Goal: Check status

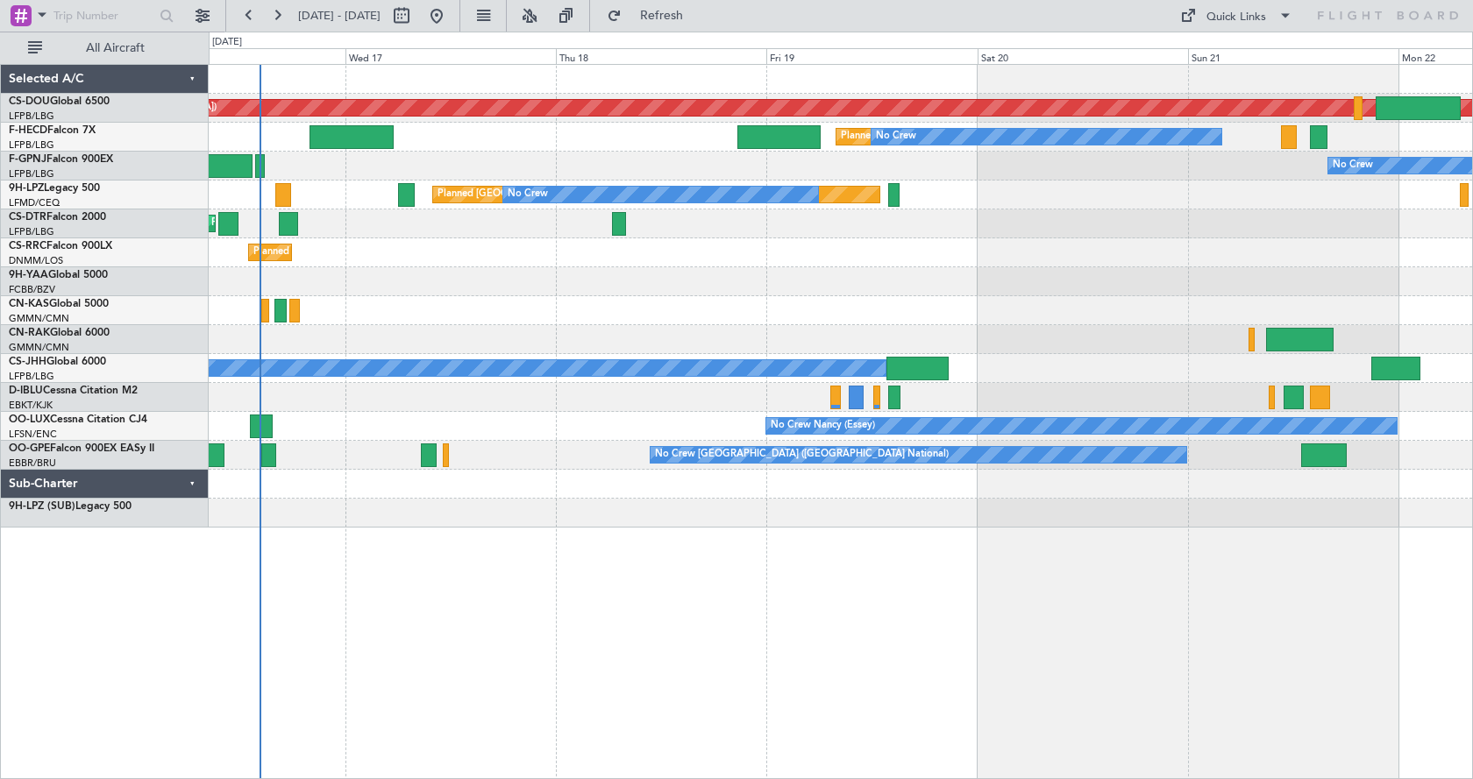
click at [703, 618] on div "Planned Maint London ([GEOGRAPHIC_DATA]) Planned Maint [GEOGRAPHIC_DATA] ([GEOG…" at bounding box center [841, 421] width 1264 height 715
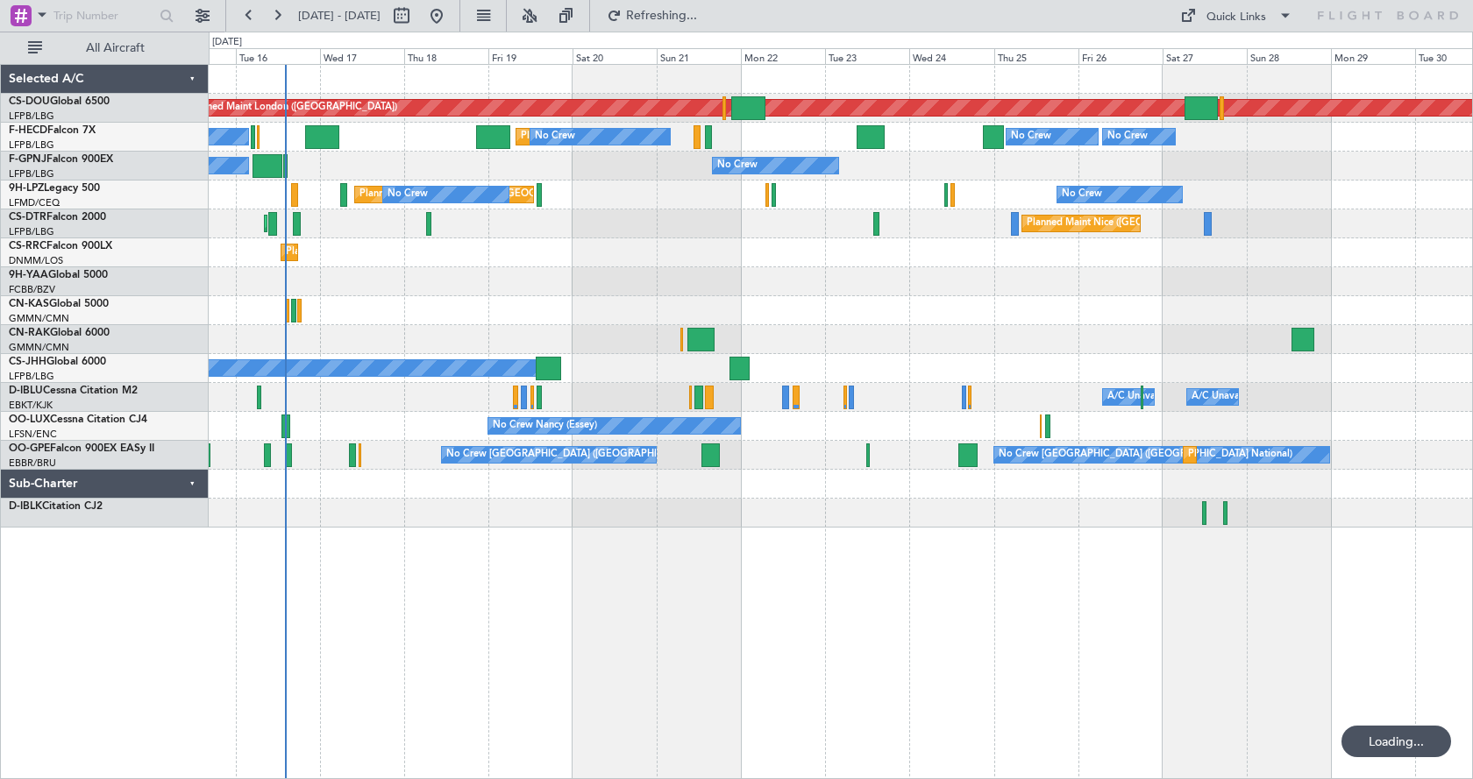
click at [672, 692] on div "Planned Maint London ([GEOGRAPHIC_DATA]) Planned Maint [GEOGRAPHIC_DATA] ([GEOG…" at bounding box center [841, 421] width 1264 height 715
click at [544, 9] on button at bounding box center [530, 16] width 28 height 28
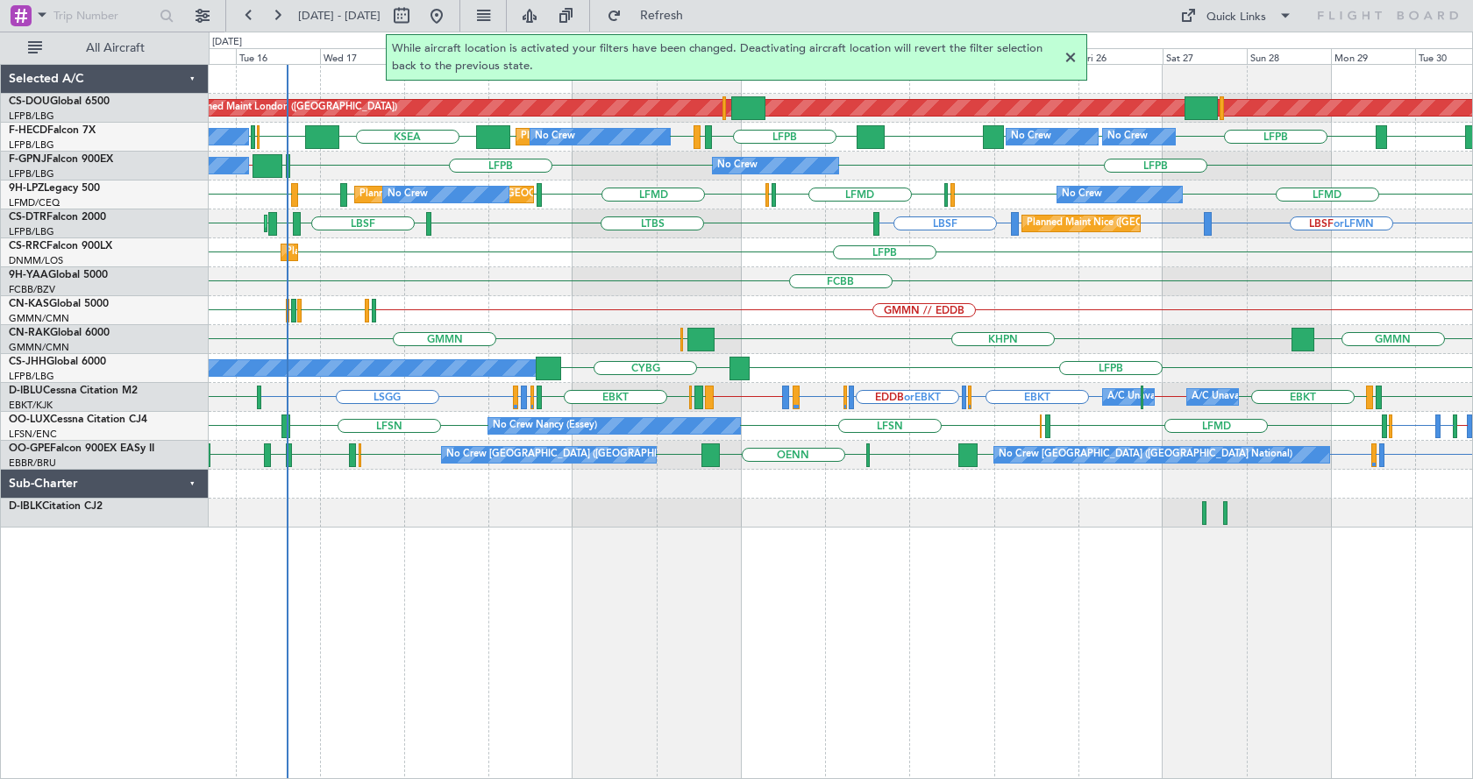
click at [1076, 53] on div at bounding box center [1070, 57] width 21 height 21
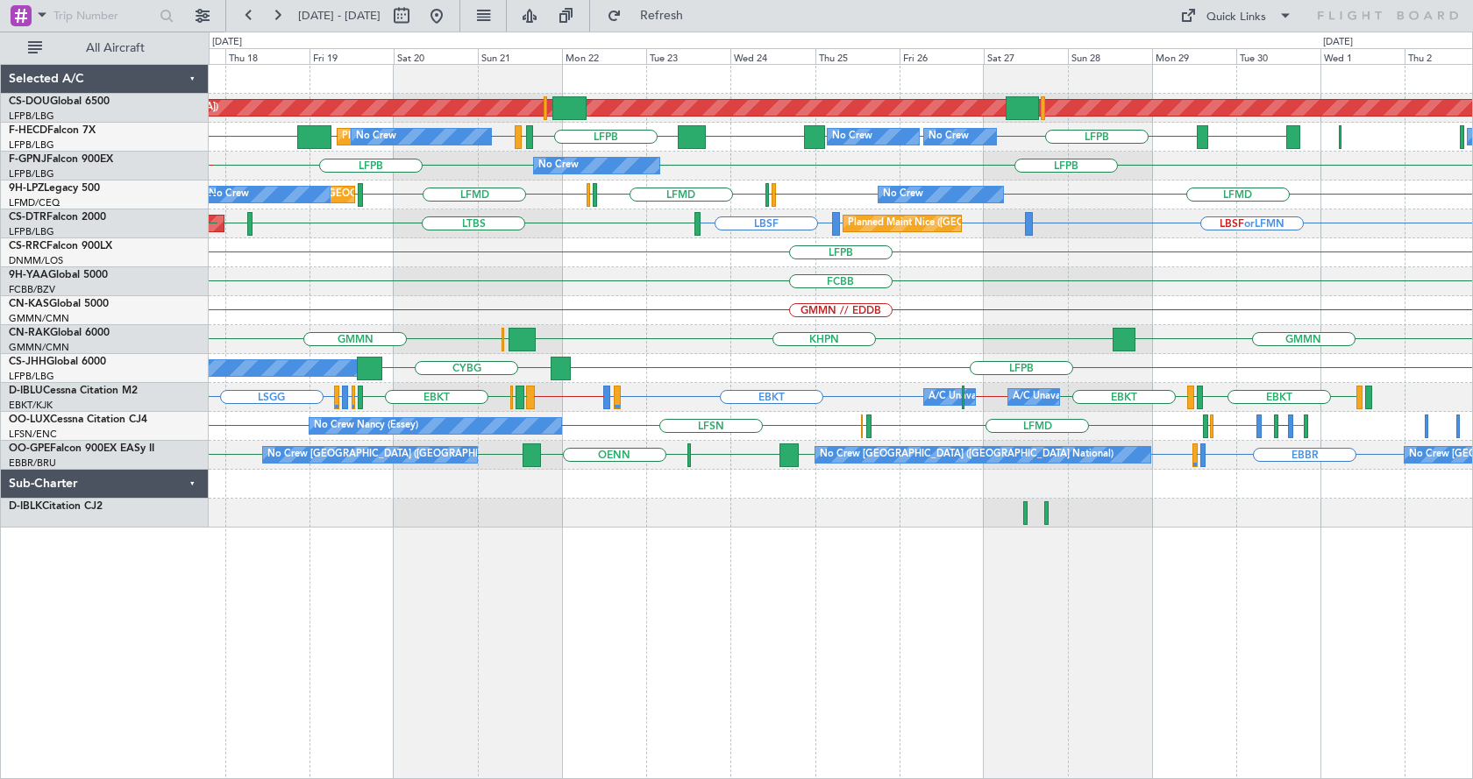
click at [642, 603] on div "Planned Maint London ([GEOGRAPHIC_DATA]) LFPB LFPB LFPB KBOS [GEOGRAPHIC_DATA] …" at bounding box center [841, 421] width 1264 height 715
click at [986, 594] on div "Planned Maint London ([GEOGRAPHIC_DATA]) LFPB [GEOGRAPHIC_DATA] [GEOGRAPHIC_DAT…" at bounding box center [841, 421] width 1264 height 715
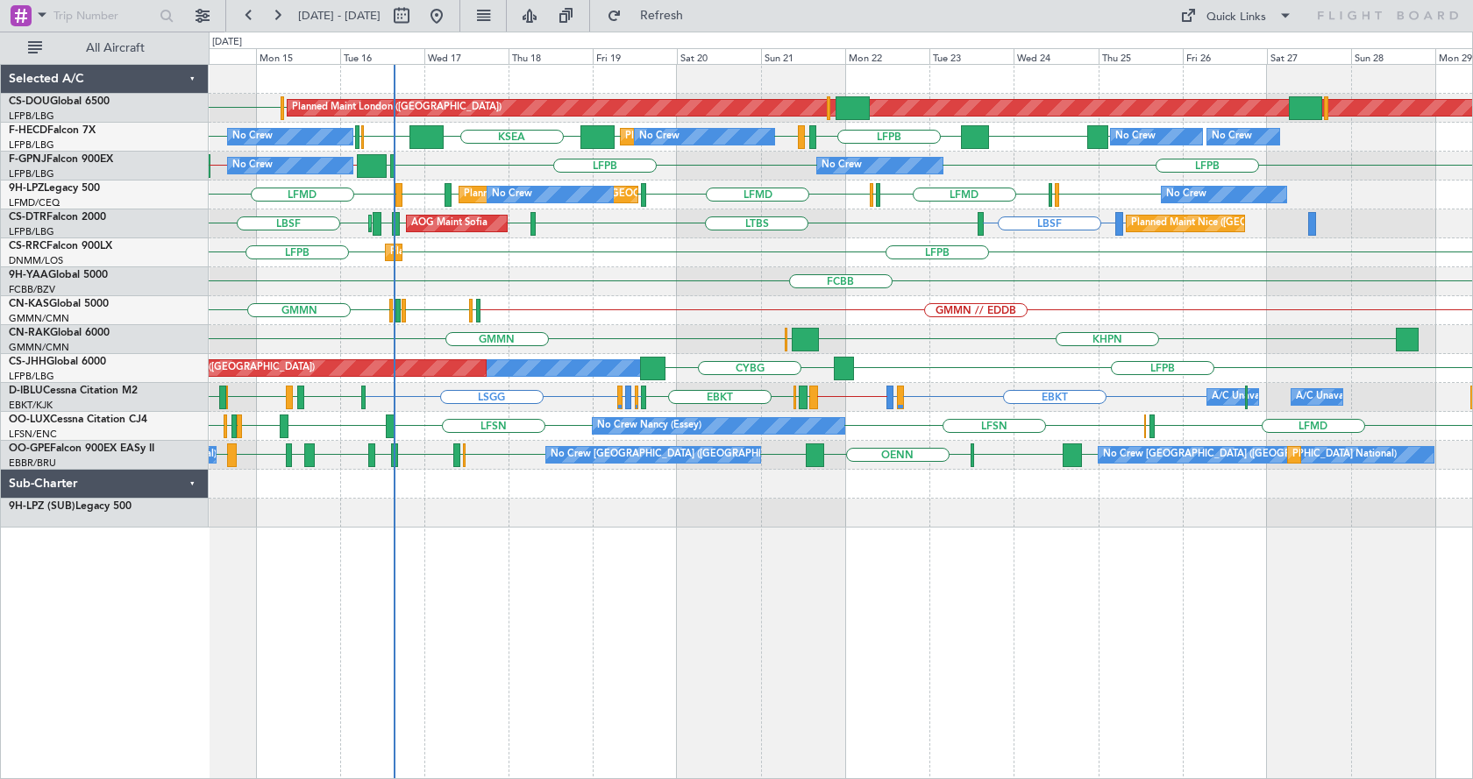
click at [737, 614] on div "LFPB EGKB Planned Maint [GEOGRAPHIC_DATA] ([GEOGRAPHIC_DATA]) LFPB Planned Main…" at bounding box center [841, 421] width 1264 height 715
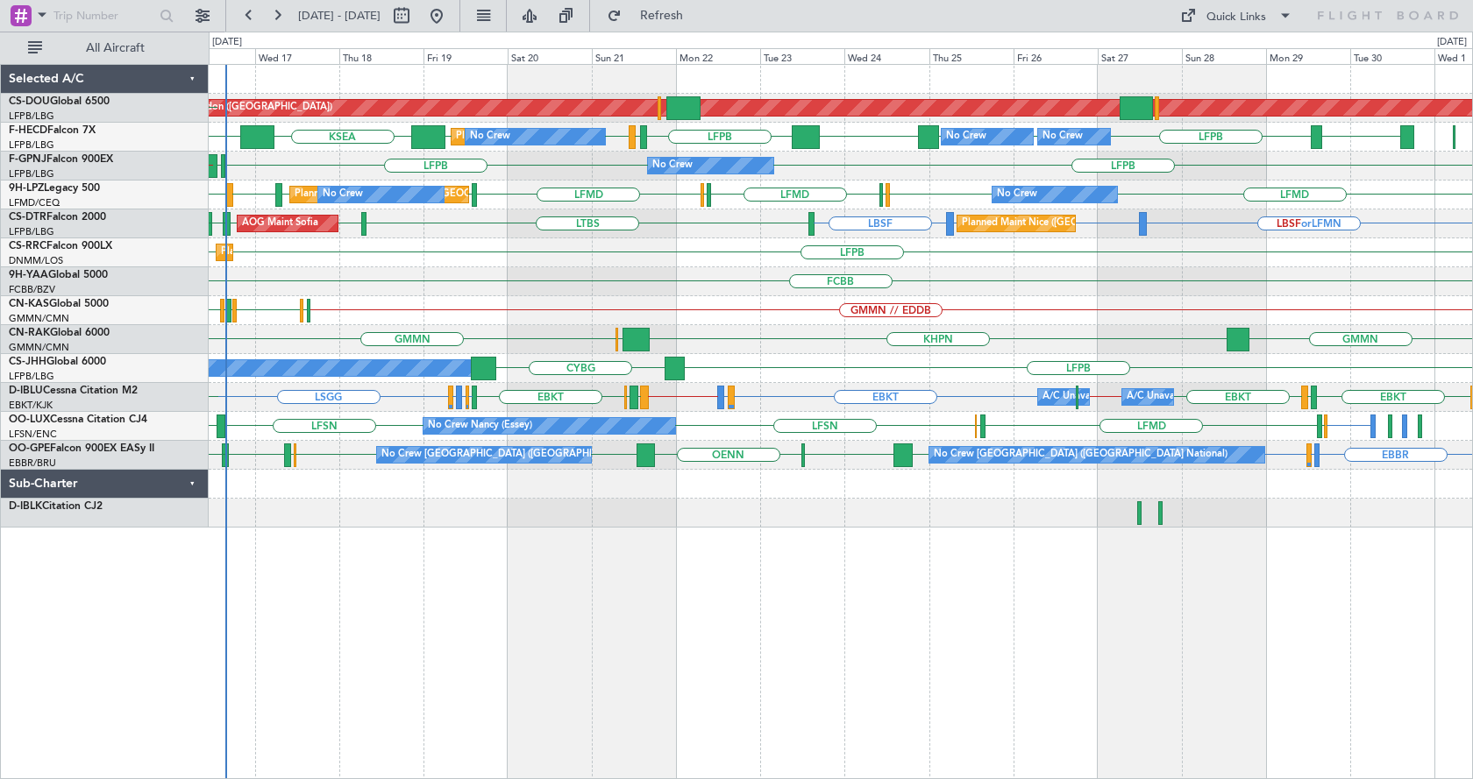
click at [927, 658] on div "Planned Maint London ([GEOGRAPHIC_DATA]) EGKB LFPB Planned Maint [GEOGRAPHIC_DA…" at bounding box center [841, 421] width 1264 height 715
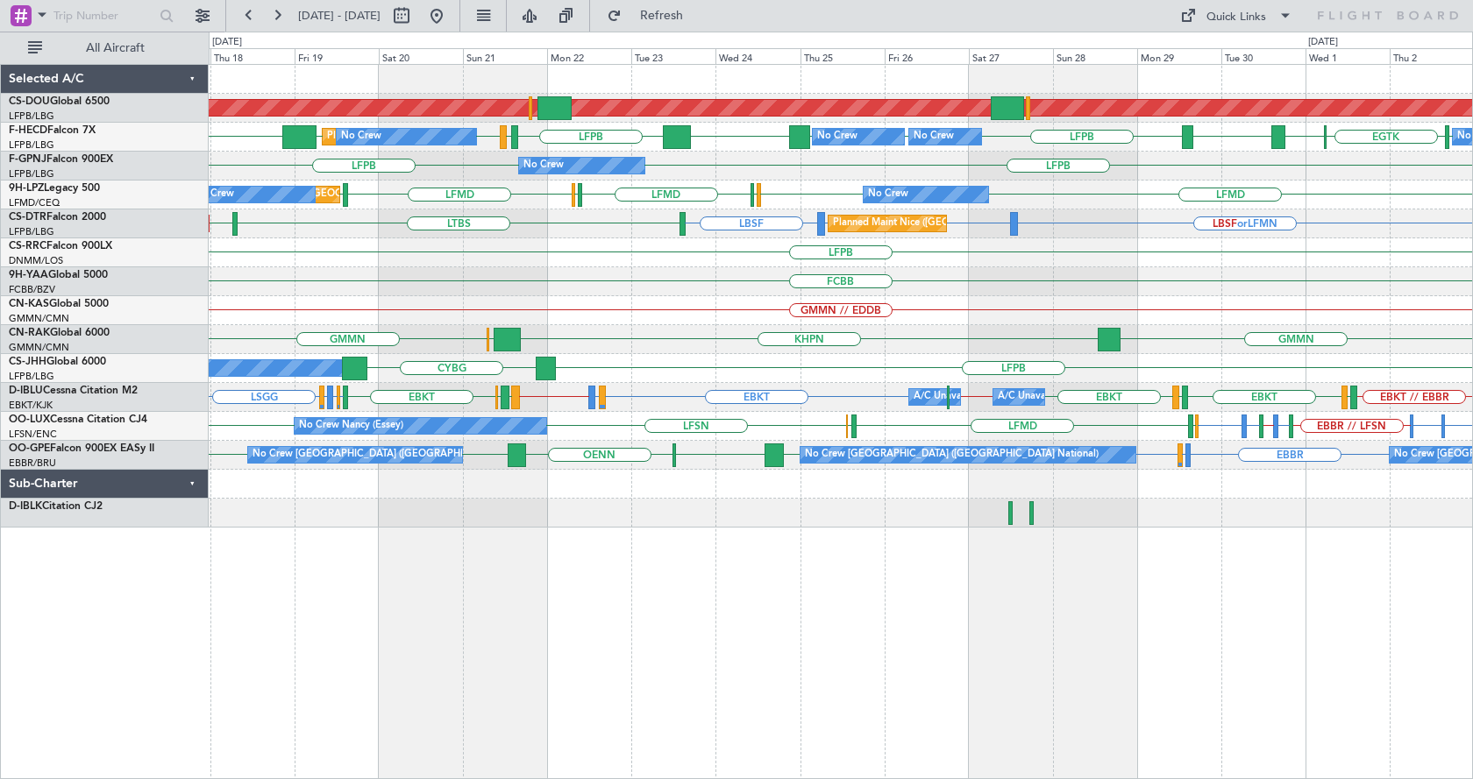
click at [1197, 600] on div "Planned Maint London ([GEOGRAPHIC_DATA]) No Crew No Crew Planned Maint [GEOGRAP…" at bounding box center [841, 421] width 1264 height 715
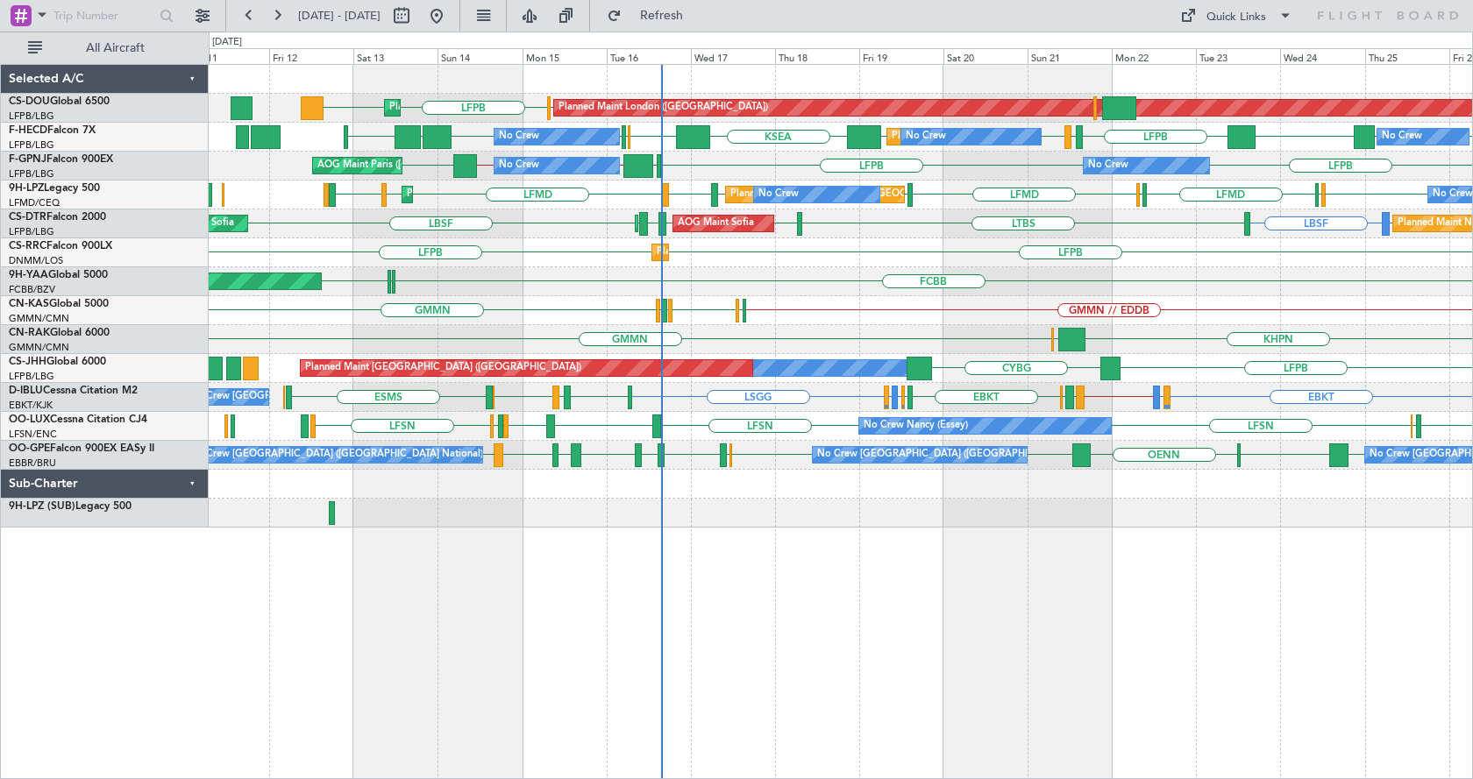
click at [796, 608] on div "Planned Maint London ([GEOGRAPHIC_DATA]) Planned Maint [GEOGRAPHIC_DATA] ([GEOG…" at bounding box center [841, 421] width 1264 height 715
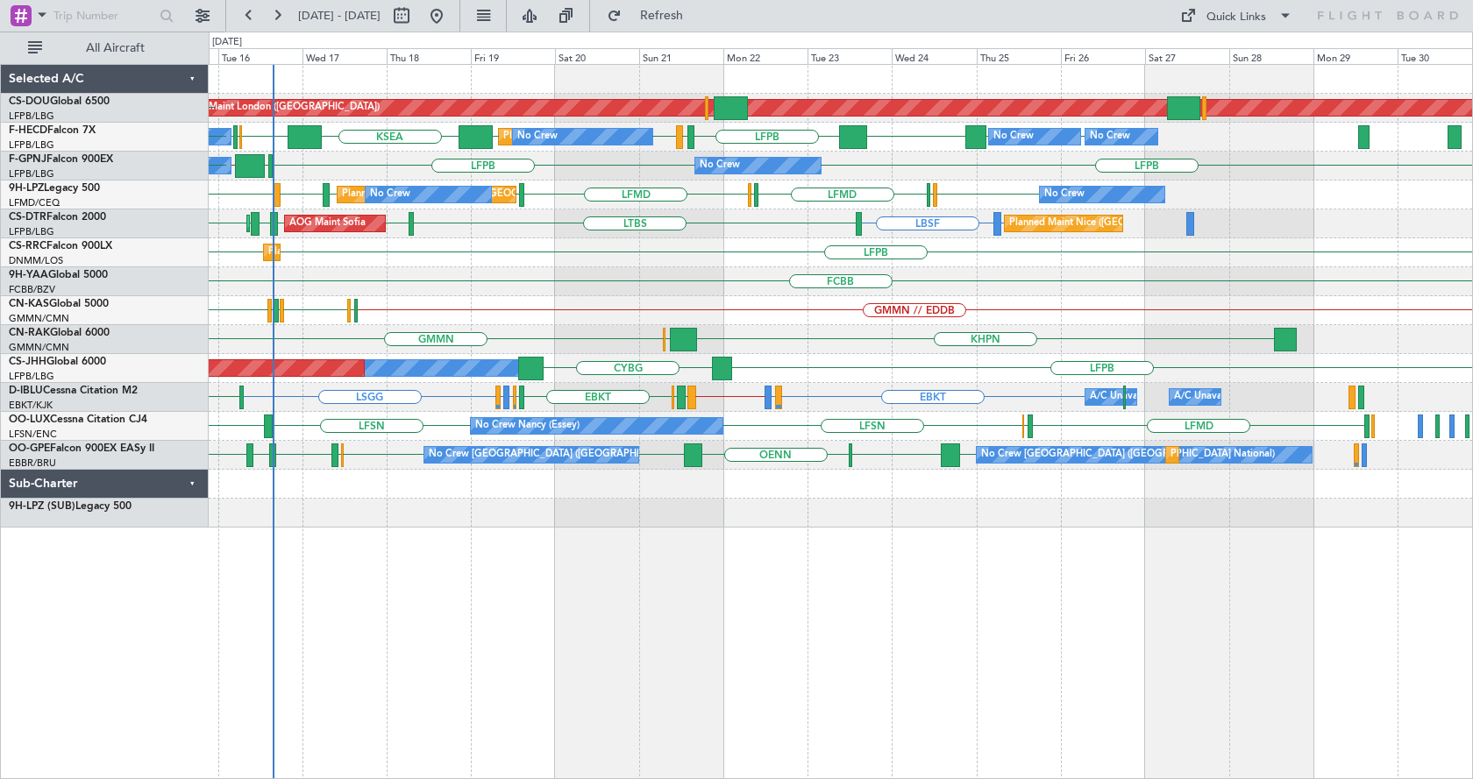
click at [662, 594] on div "Planned Maint London ([GEOGRAPHIC_DATA]) LFPB Planned Maint [GEOGRAPHIC_DATA] (…" at bounding box center [841, 421] width 1264 height 715
